Goal: Information Seeking & Learning: Learn about a topic

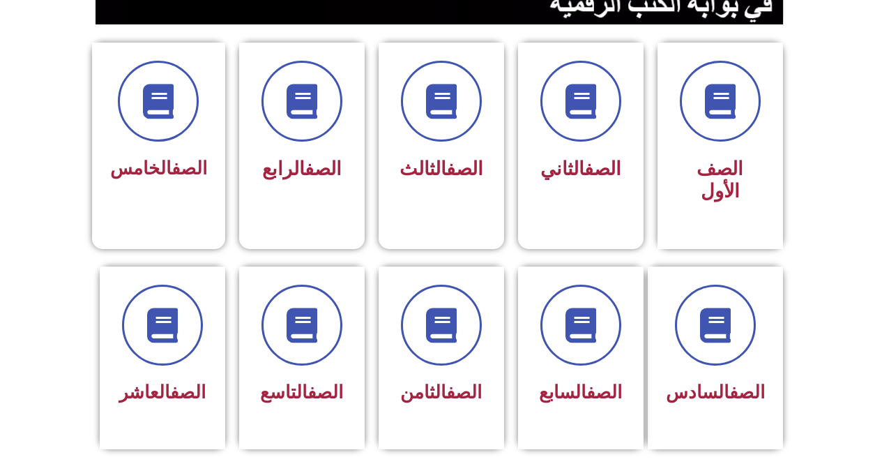
scroll to position [419, 0]
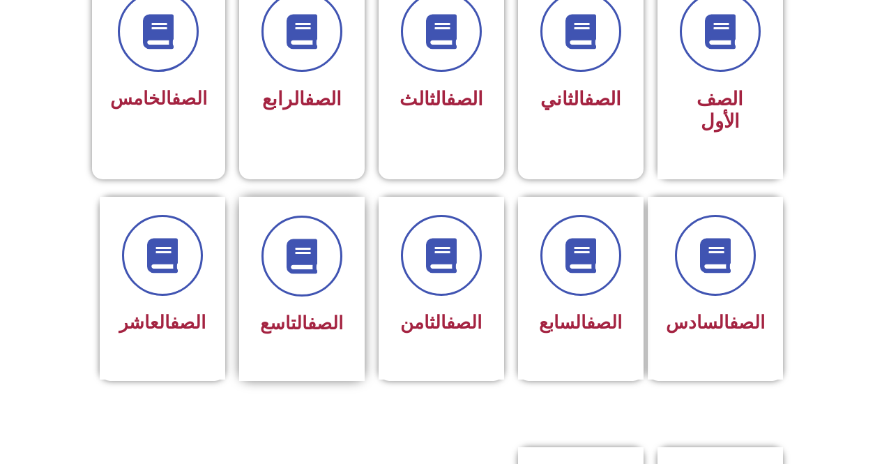
click at [314, 313] on link "الصف" at bounding box center [326, 323] width 36 height 21
click at [312, 247] on icon at bounding box center [302, 255] width 38 height 38
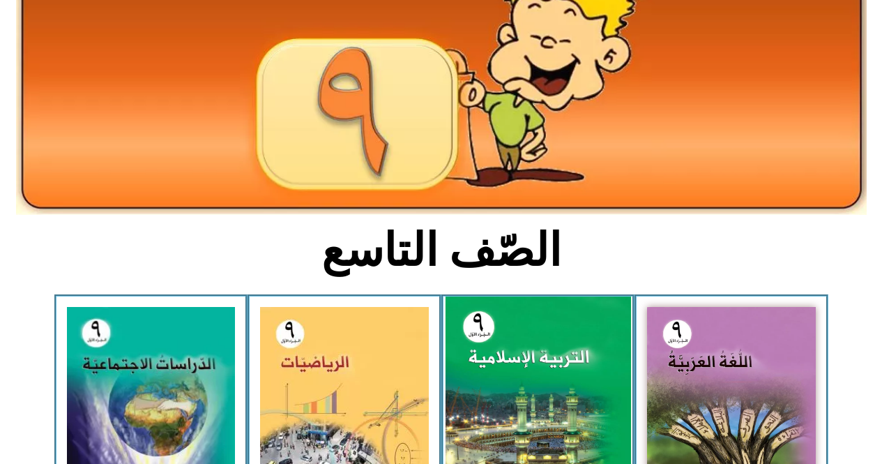
scroll to position [209, 0]
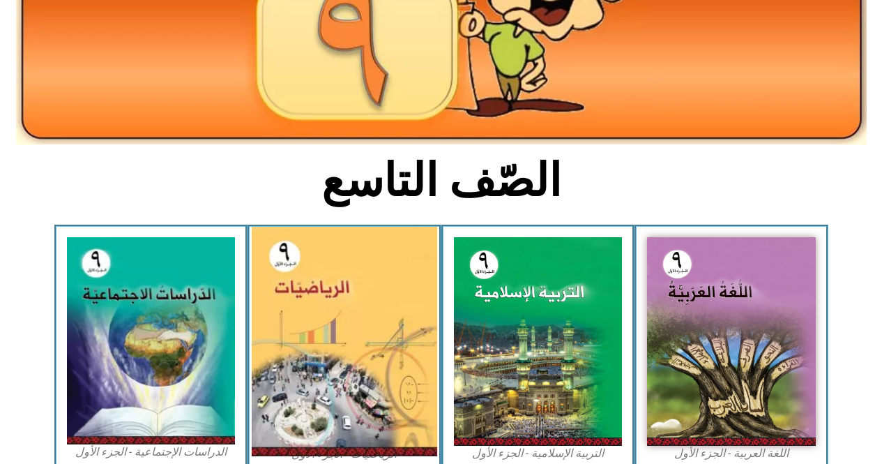
click at [375, 367] on img at bounding box center [345, 342] width 186 height 230
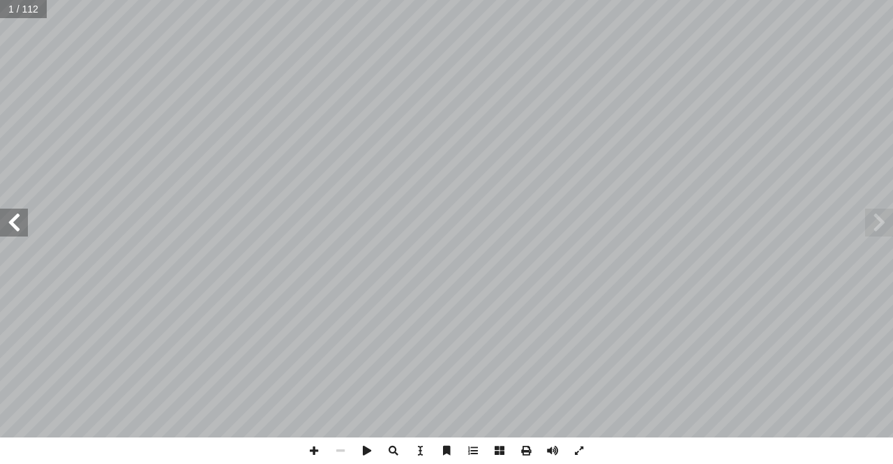
click at [13, 216] on span at bounding box center [14, 223] width 28 height 28
click at [13, 214] on span at bounding box center [14, 223] width 28 height 28
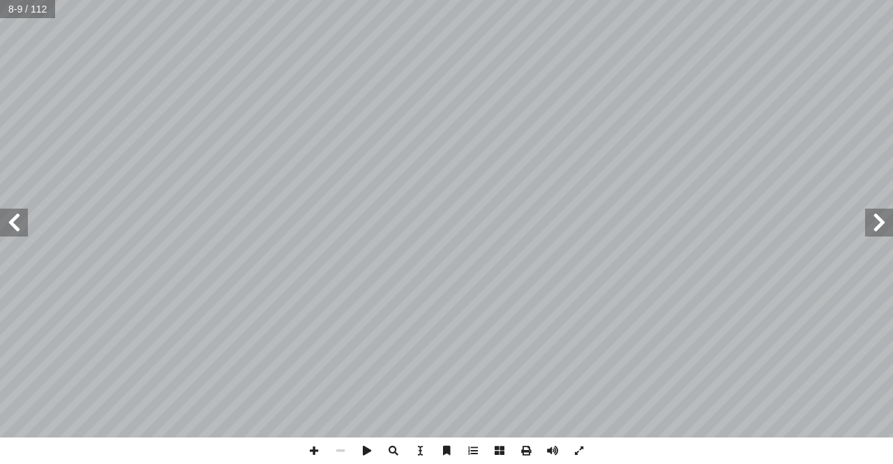
click at [13, 214] on span at bounding box center [14, 223] width 28 height 28
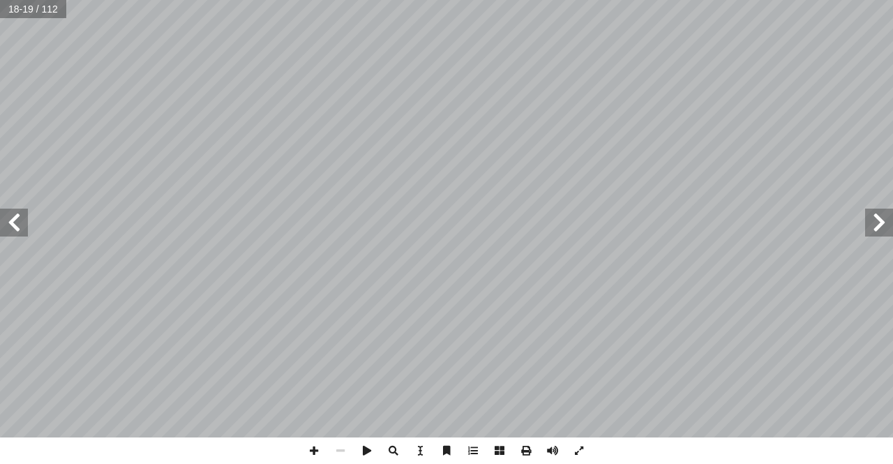
click at [13, 214] on span at bounding box center [14, 223] width 28 height 28
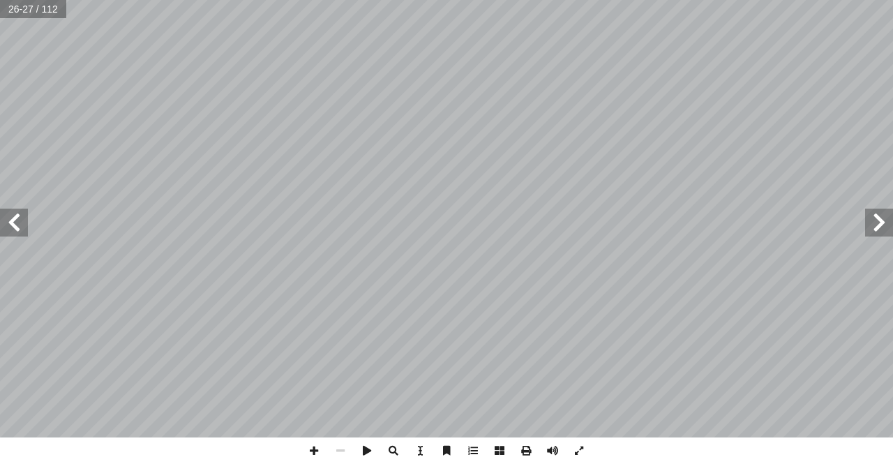
click at [13, 214] on span at bounding box center [14, 223] width 28 height 28
click at [303, 451] on span at bounding box center [314, 450] width 27 height 27
click at [306, 449] on span at bounding box center [314, 450] width 27 height 27
click at [456, 458] on div "26 لكسرية. � ابقة صحيحة للقوى ّ لس � سس أ ل� � نين � قو : ١ ٢ ٥ + ١ ٢ = ١ ٢ ٥ ×…" at bounding box center [446, 232] width 893 height 464
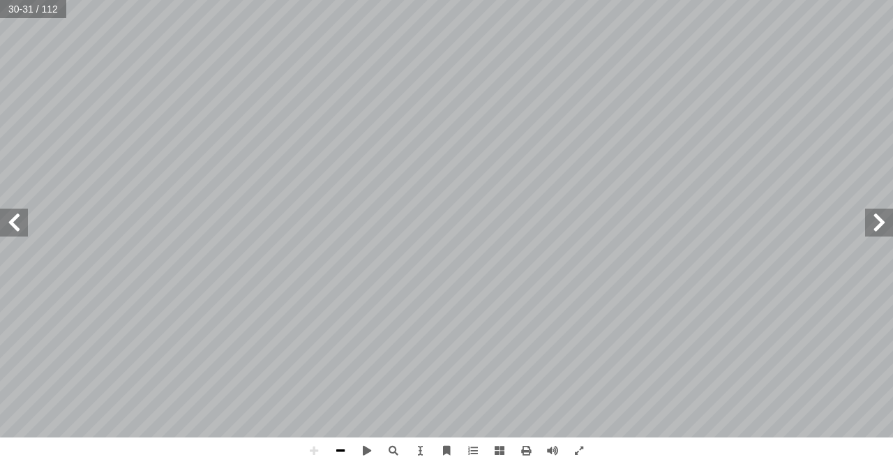
click at [340, 451] on span at bounding box center [340, 450] width 27 height 27
click at [881, 225] on span at bounding box center [879, 223] width 28 height 28
click at [6, 223] on span at bounding box center [14, 223] width 28 height 28
click at [308, 450] on span at bounding box center [314, 450] width 27 height 27
click at [7, 228] on span at bounding box center [14, 223] width 28 height 28
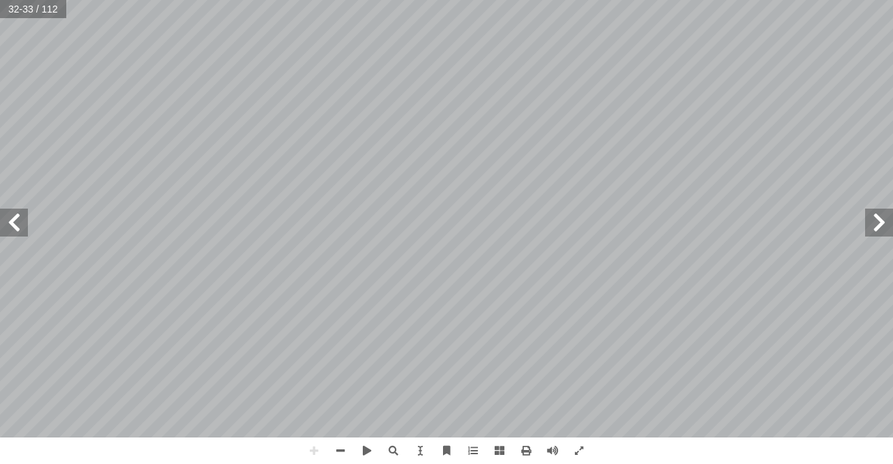
click at [892, 234] on span at bounding box center [879, 223] width 28 height 28
click at [570, 127] on html "الصفحة الرئيسية الصف الأول الصف الثاني الصف الثالث الصف الرابع الصف الخامس الصف…" at bounding box center [446, 63] width 893 height 127
click at [315, 450] on span at bounding box center [314, 450] width 27 height 27
